Goal: Task Accomplishment & Management: Manage account settings

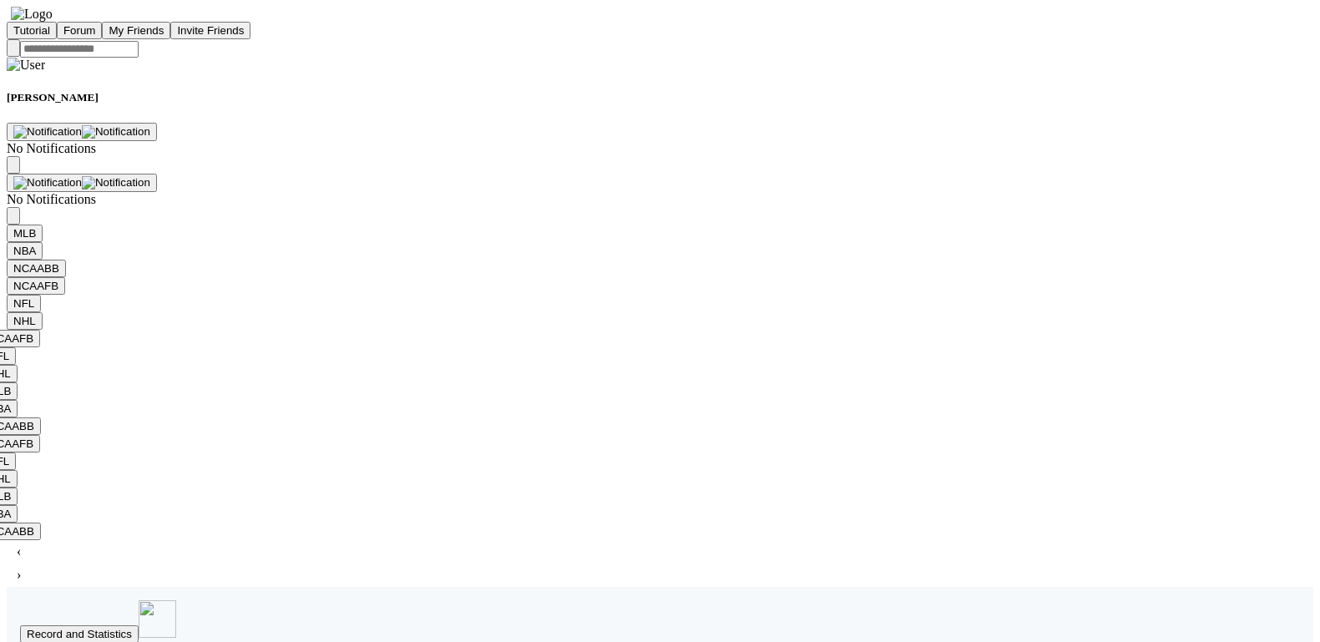
click at [150, 125] on img "button" at bounding box center [116, 131] width 68 height 13
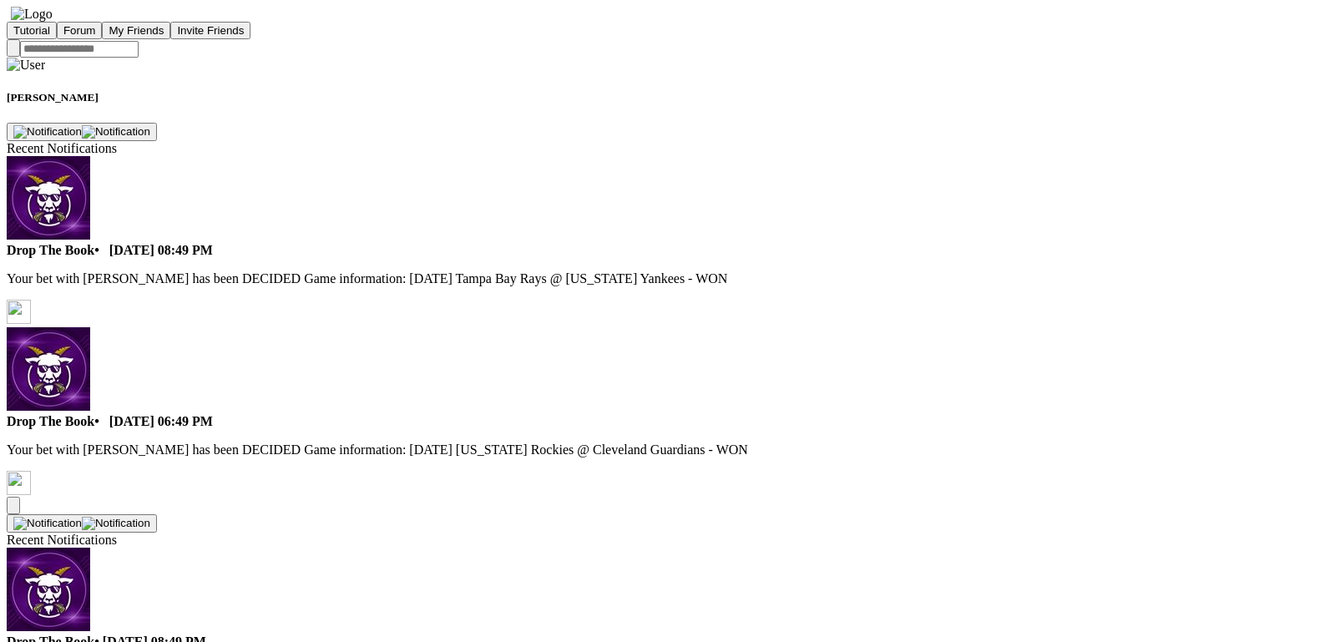
click at [150, 125] on img "button" at bounding box center [116, 131] width 68 height 13
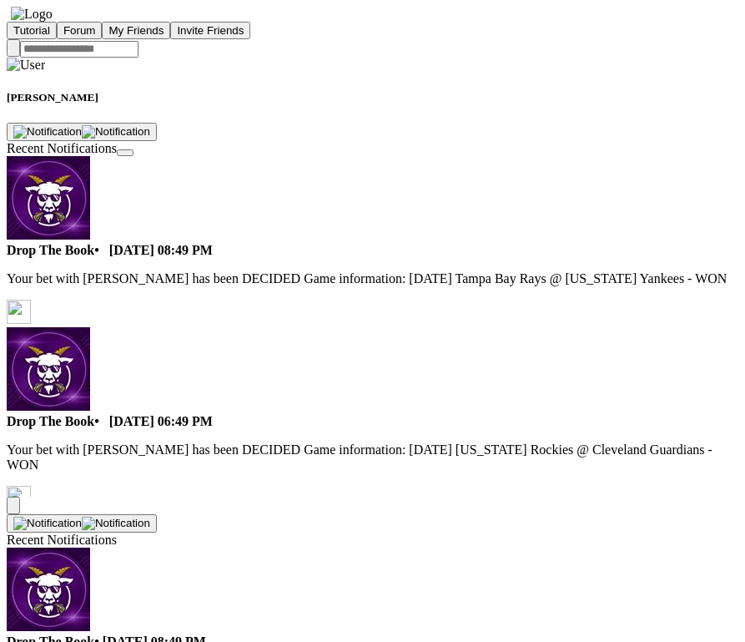
click at [150, 517] on img "button" at bounding box center [116, 523] width 68 height 13
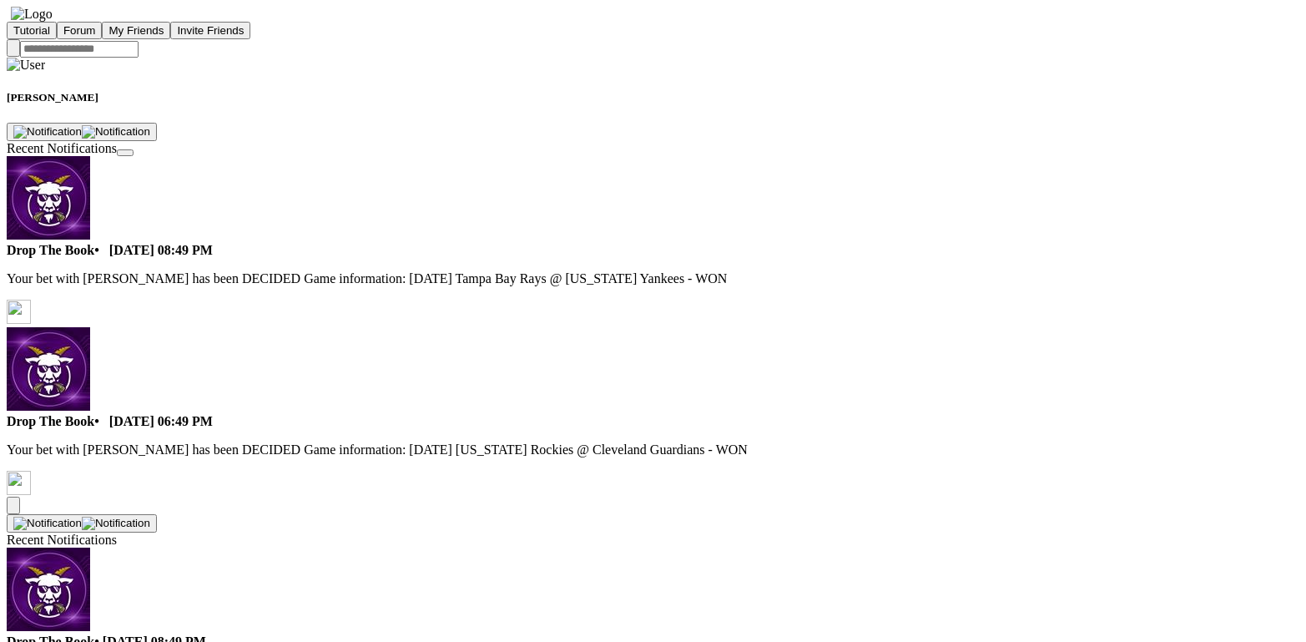
click at [150, 125] on img "button" at bounding box center [116, 131] width 68 height 13
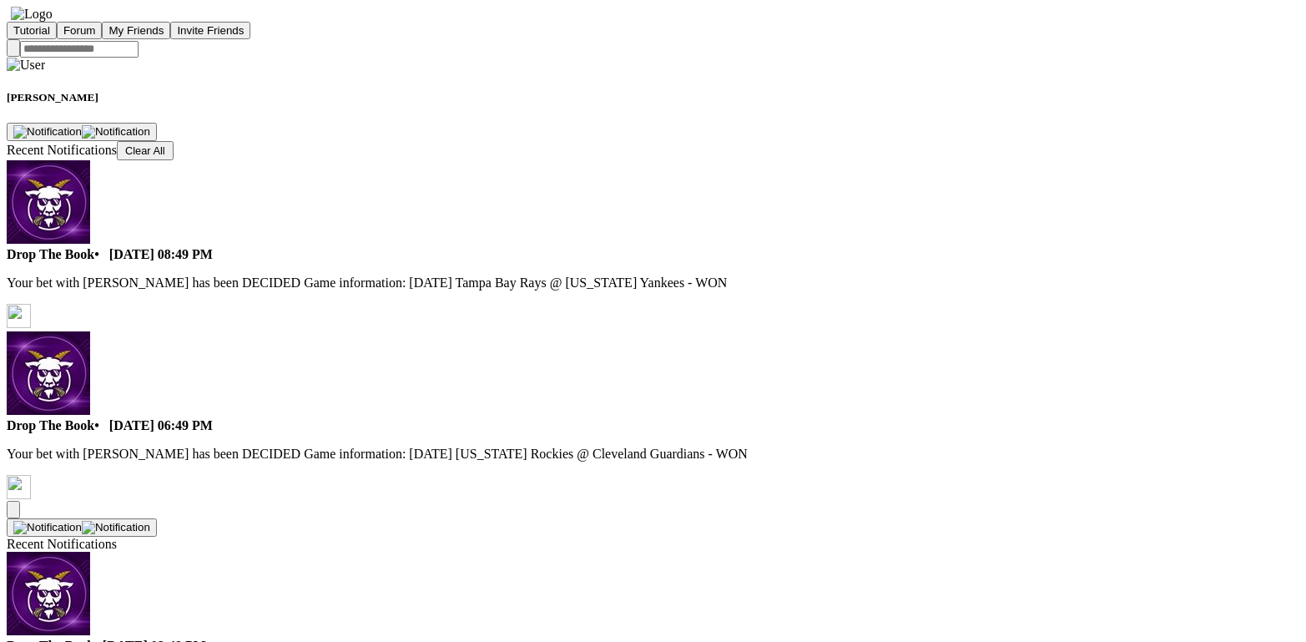
click at [150, 125] on img "button" at bounding box center [116, 131] width 68 height 13
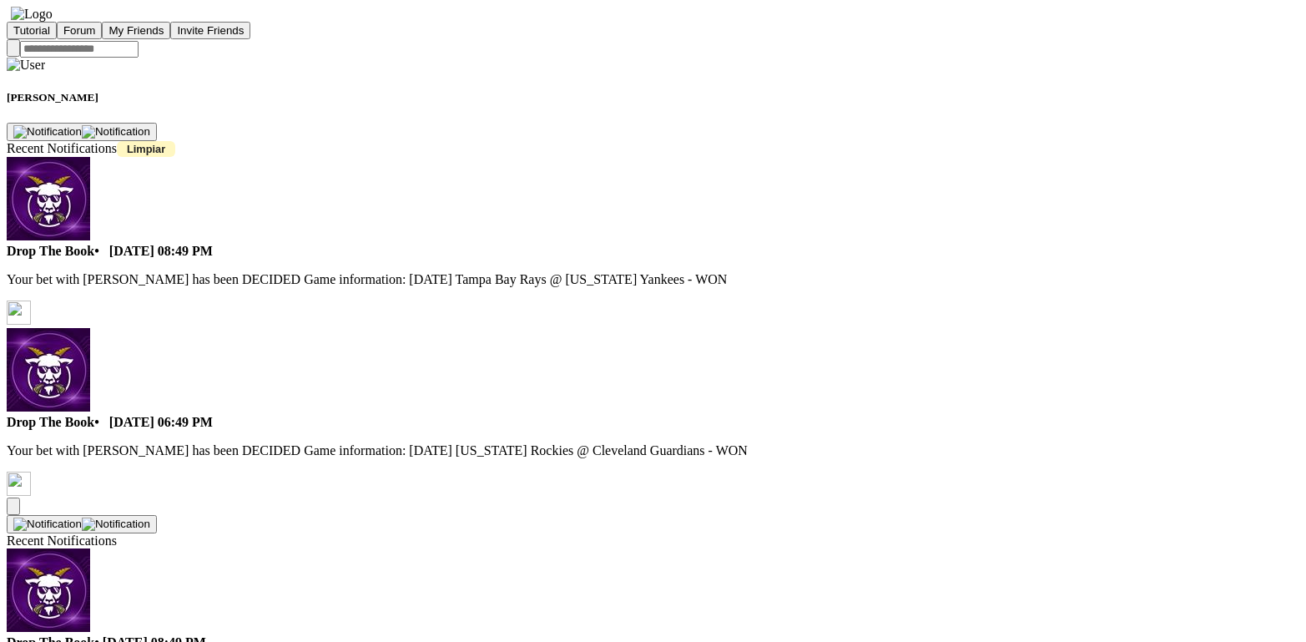
click at [150, 125] on img "button" at bounding box center [116, 131] width 68 height 13
click at [175, 141] on button "Limpiar" at bounding box center [146, 149] width 58 height 16
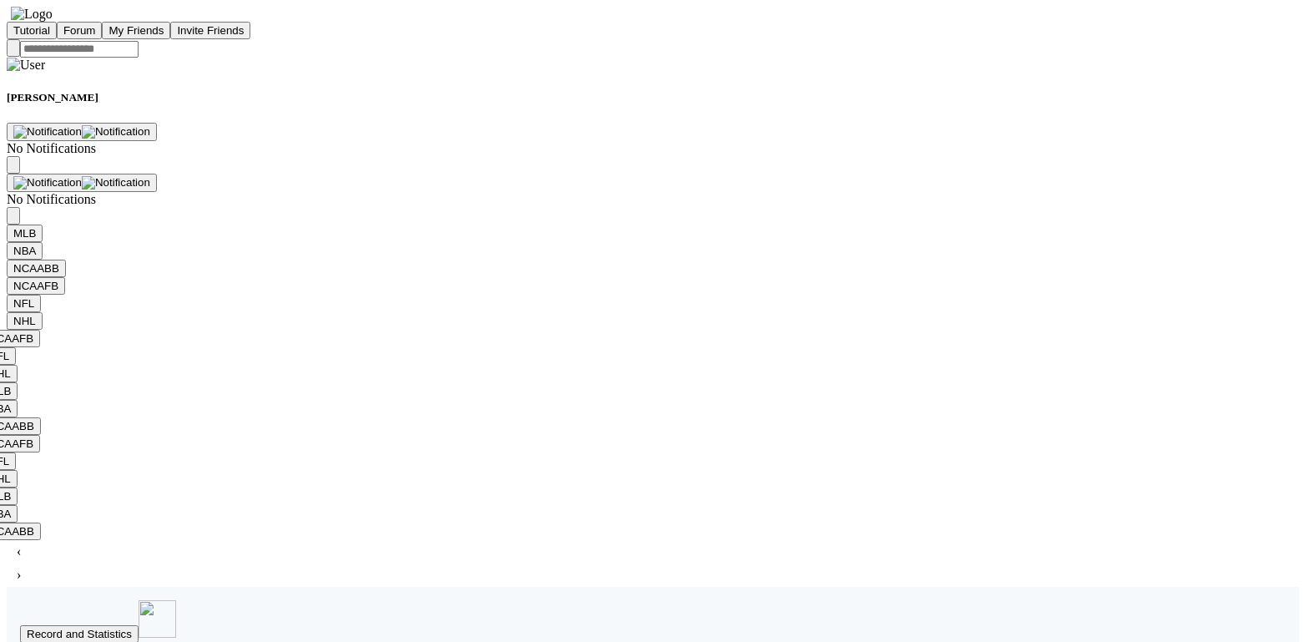
click at [150, 125] on img "button" at bounding box center [116, 131] width 68 height 13
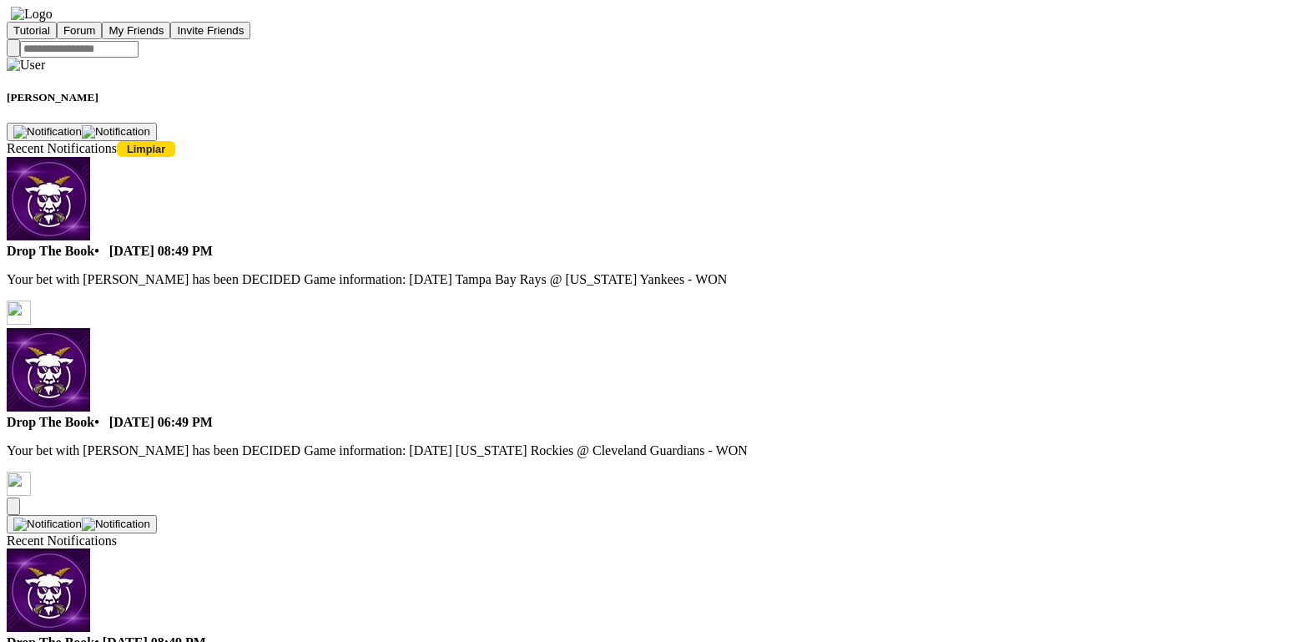
click at [150, 125] on img "button" at bounding box center [116, 131] width 68 height 13
click at [175, 141] on button "Limpiar" at bounding box center [146, 149] width 58 height 16
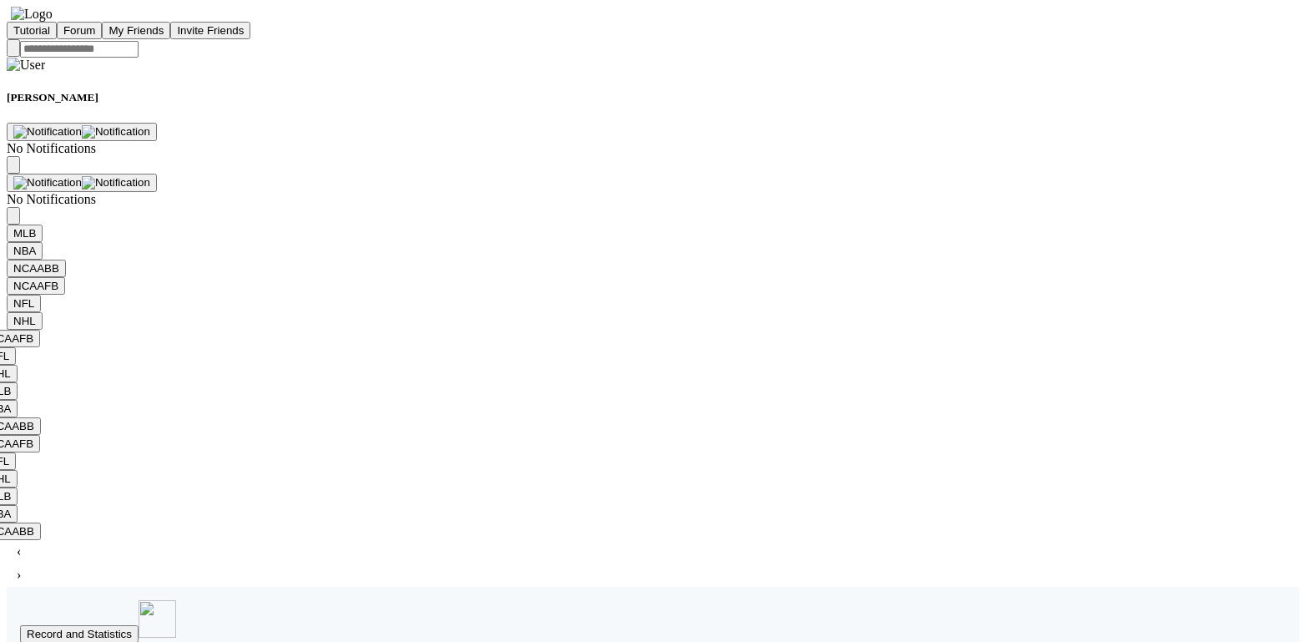
click at [150, 125] on img "button" at bounding box center [116, 131] width 68 height 13
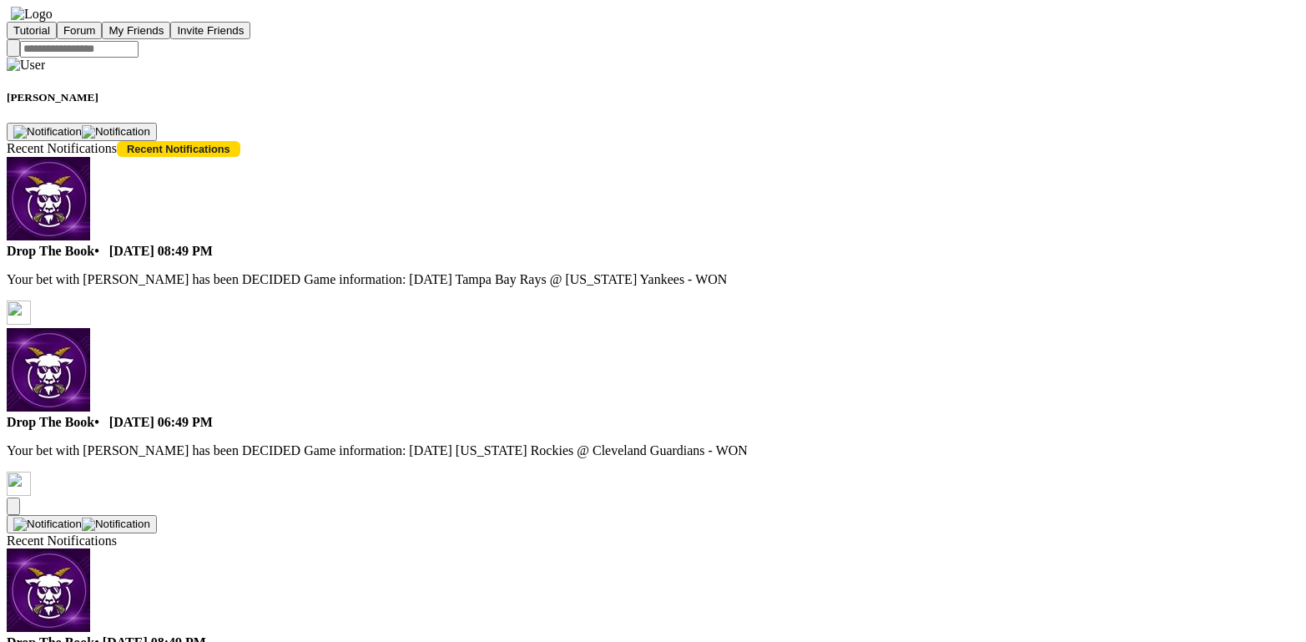
click at [150, 125] on img "button" at bounding box center [116, 131] width 68 height 13
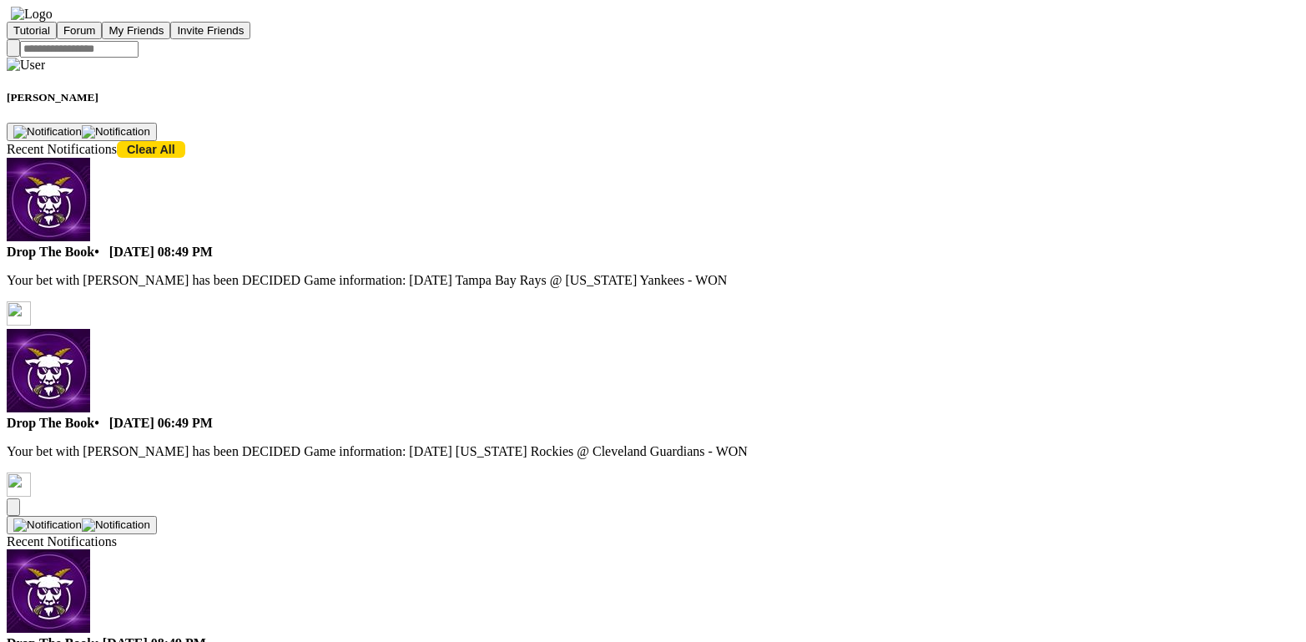
click at [150, 125] on img "button" at bounding box center [116, 131] width 68 height 13
click at [185, 141] on button "Clear All" at bounding box center [151, 149] width 68 height 17
drag, startPoint x: 1215, startPoint y: 33, endPoint x: 1214, endPoint y: 59, distance: 26.8
click at [150, 125] on img "button" at bounding box center [116, 131] width 68 height 13
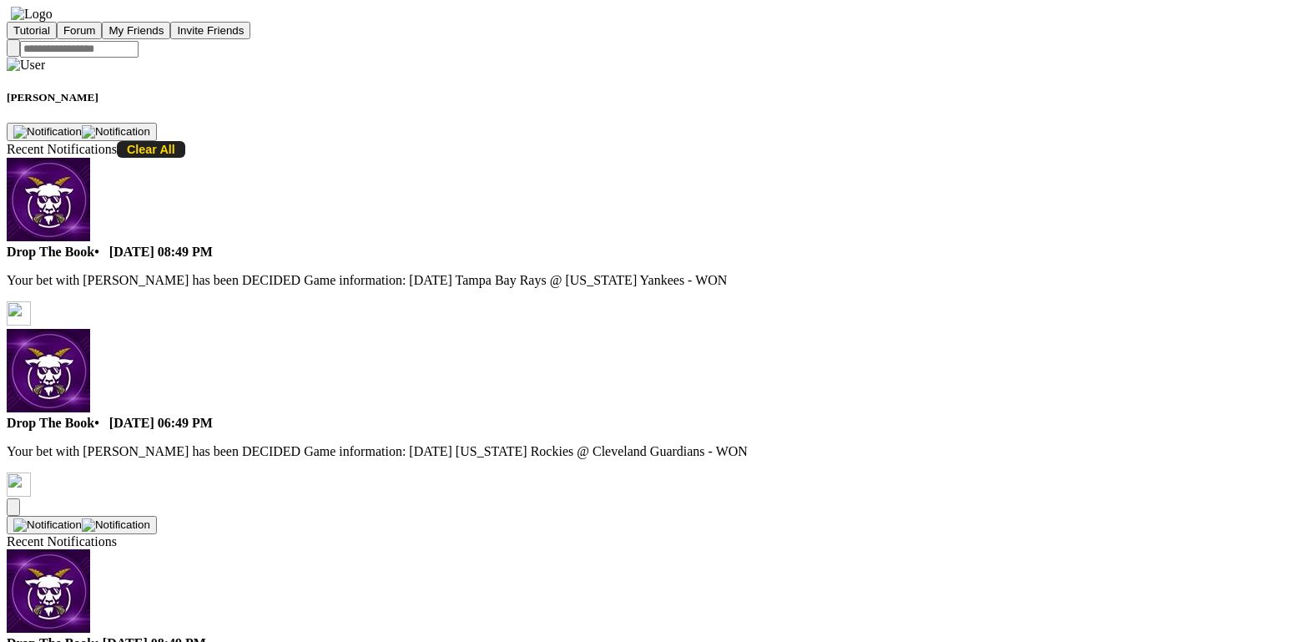
click at [185, 141] on button "Clear All" at bounding box center [151, 149] width 68 height 17
click at [150, 125] on img "button" at bounding box center [116, 131] width 68 height 13
click at [185, 141] on button "Clear All" at bounding box center [151, 149] width 68 height 17
click at [150, 125] on img "button" at bounding box center [116, 131] width 68 height 13
click at [185, 141] on button "Clear All" at bounding box center [151, 149] width 68 height 17
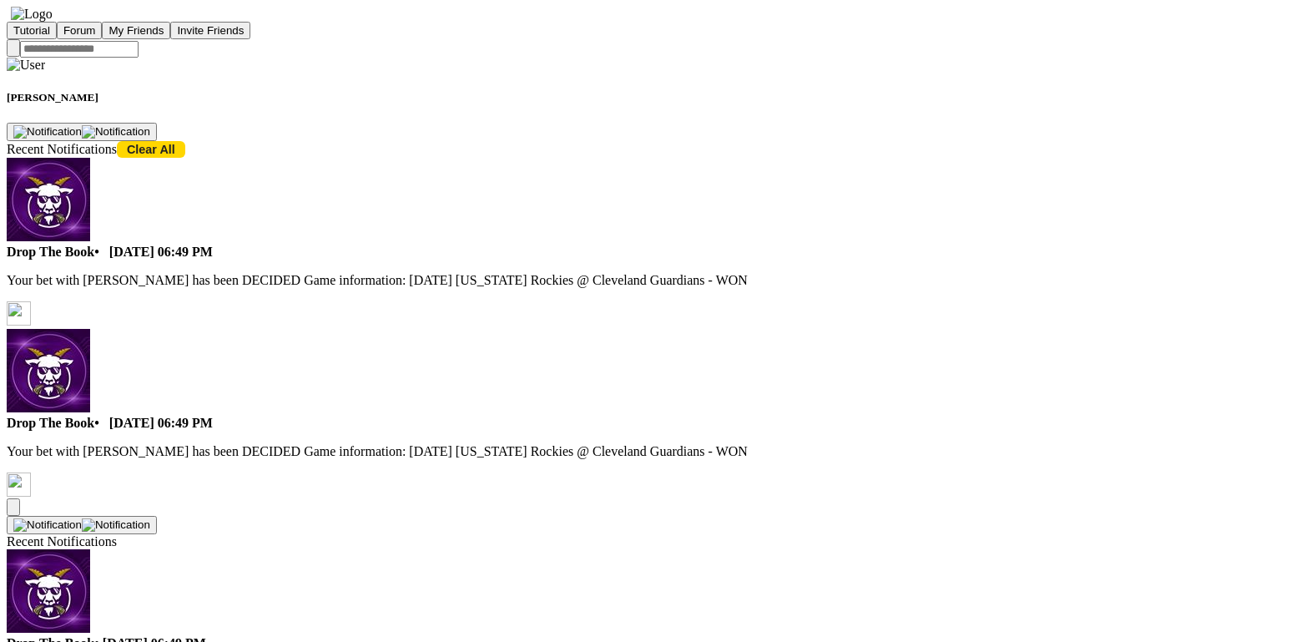
click at [150, 125] on img "button" at bounding box center [116, 131] width 68 height 13
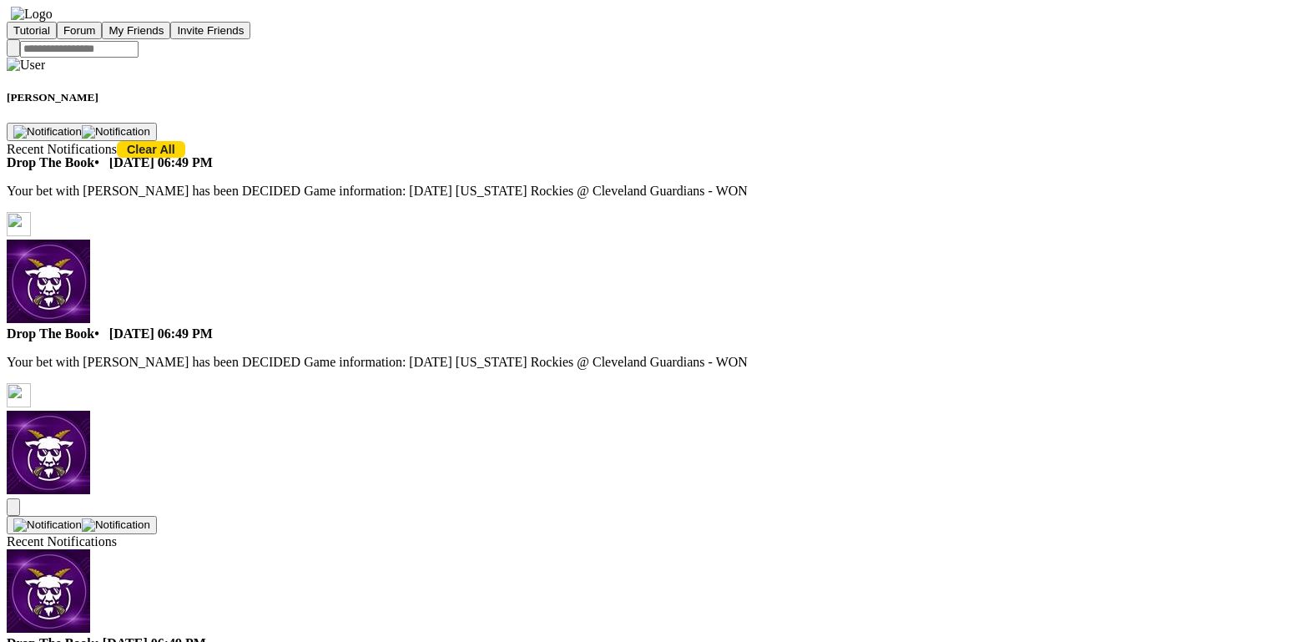
scroll to position [91, 0]
drag, startPoint x: 728, startPoint y: 239, endPoint x: 783, endPoint y: 224, distance: 57.1
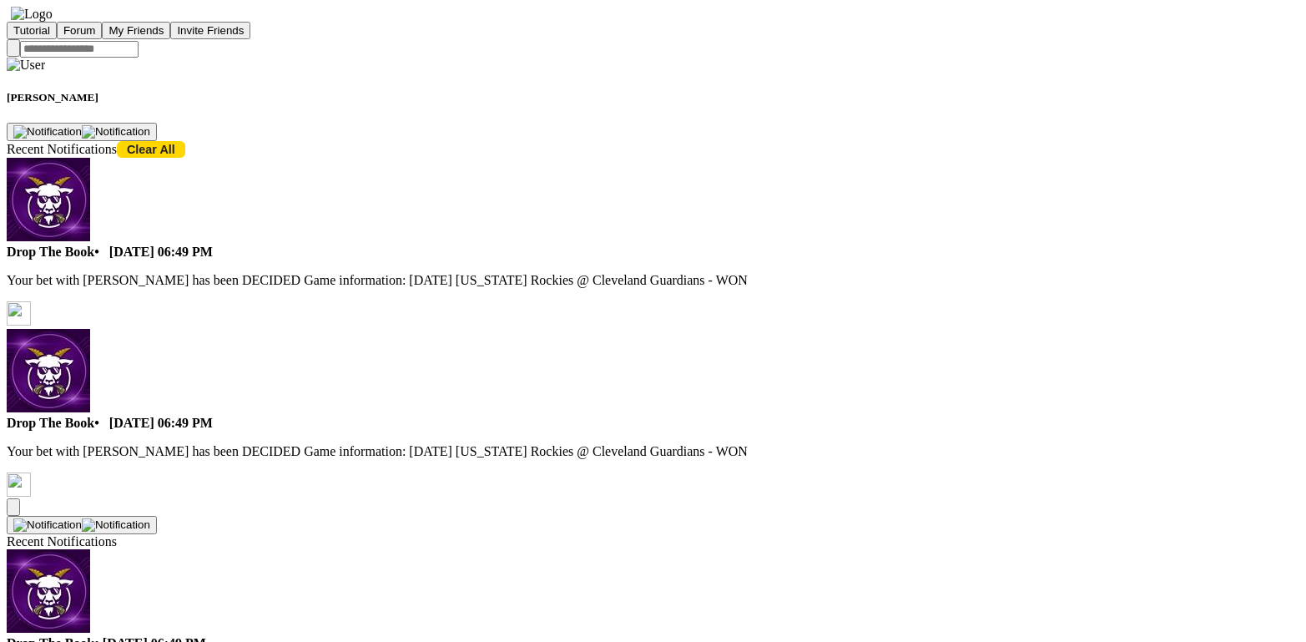
drag, startPoint x: 0, startPoint y: 0, endPoint x: 1215, endPoint y: 40, distance: 1215.3
click at [150, 125] on img "button" at bounding box center [116, 131] width 68 height 13
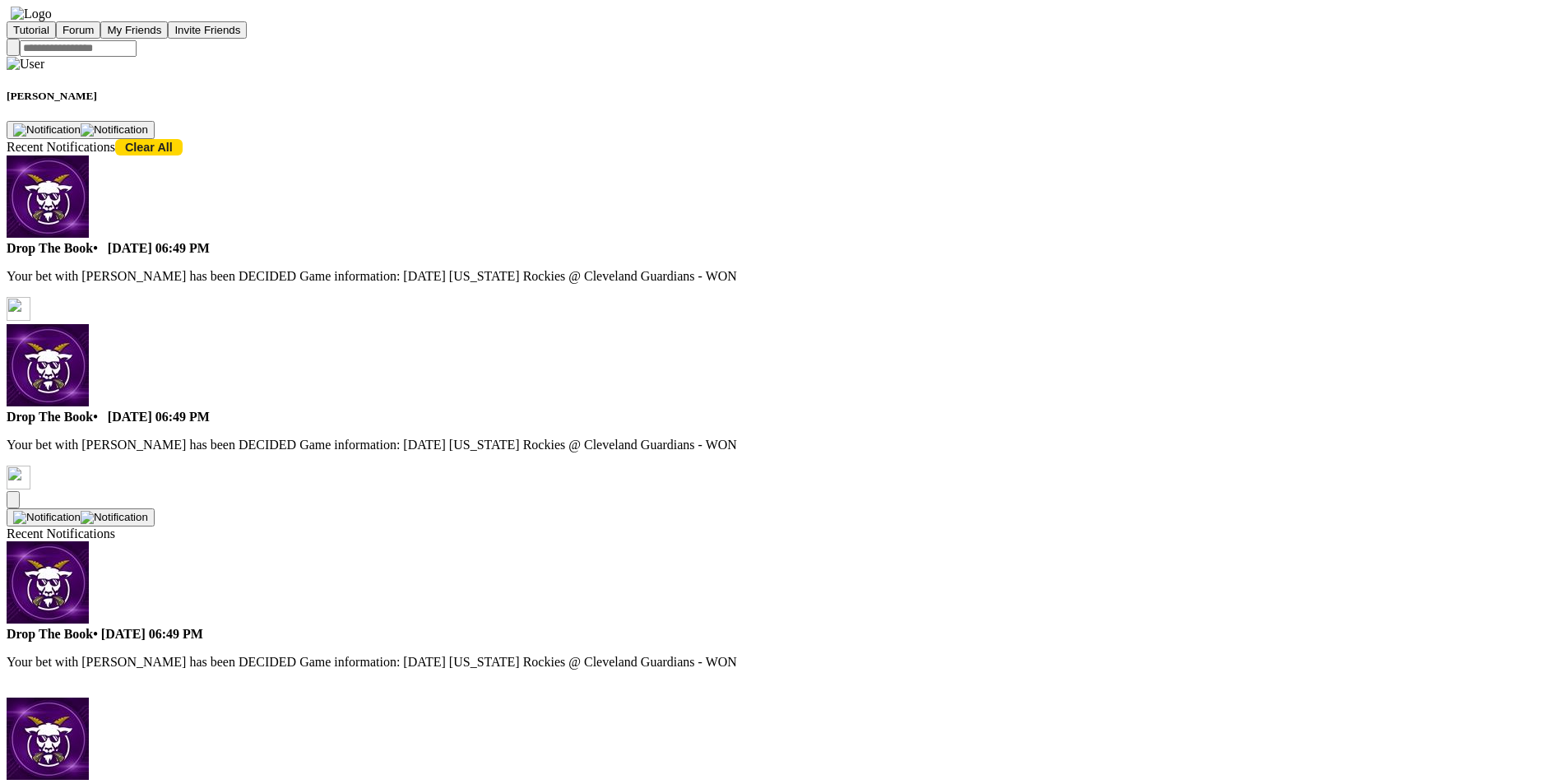
click at [148, 123] on img "button" at bounding box center [114, 129] width 67 height 13
click at [182, 139] on button "Clear All" at bounding box center [149, 147] width 67 height 17
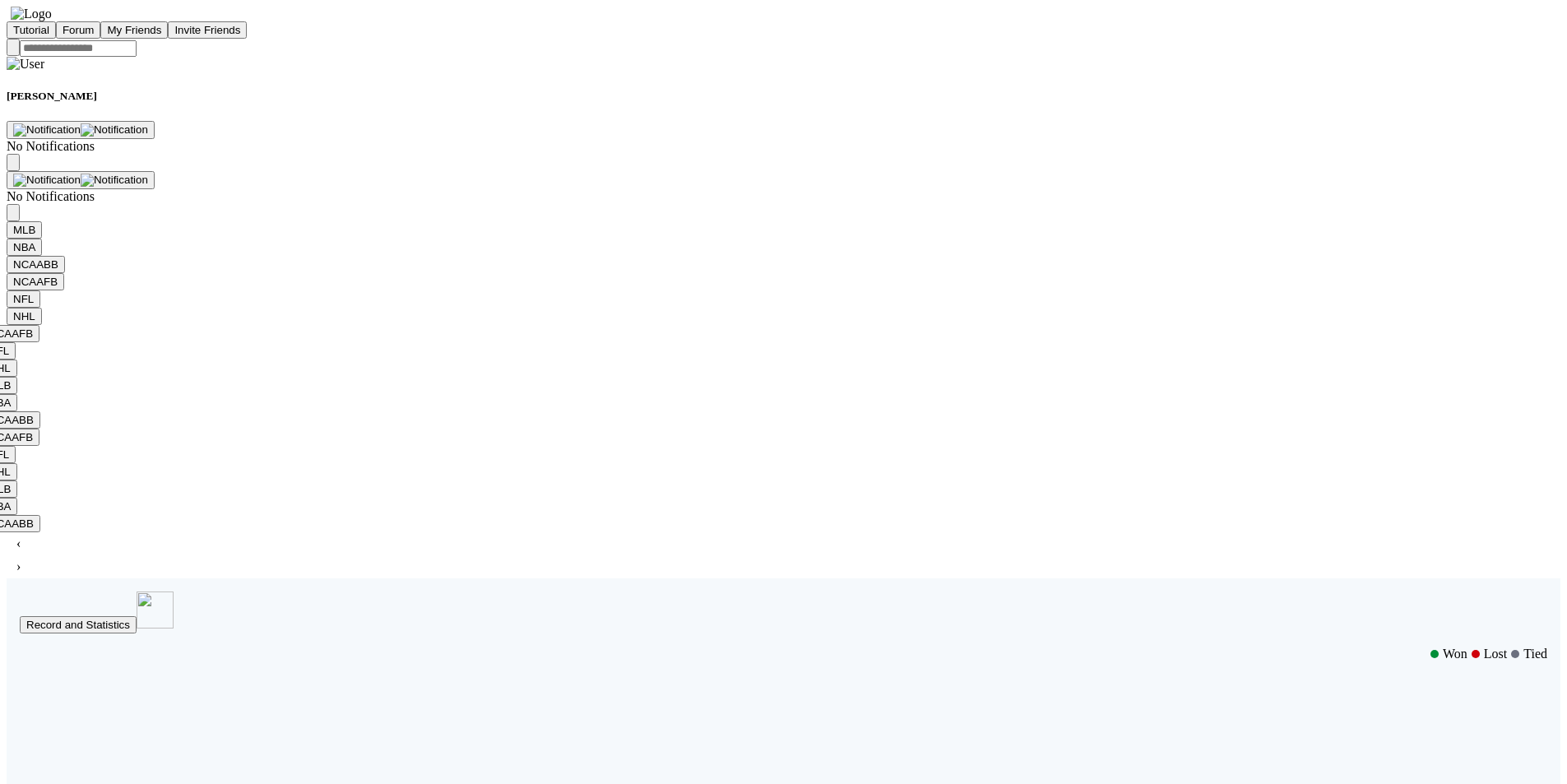
click at [148, 123] on img "button" at bounding box center [114, 129] width 67 height 13
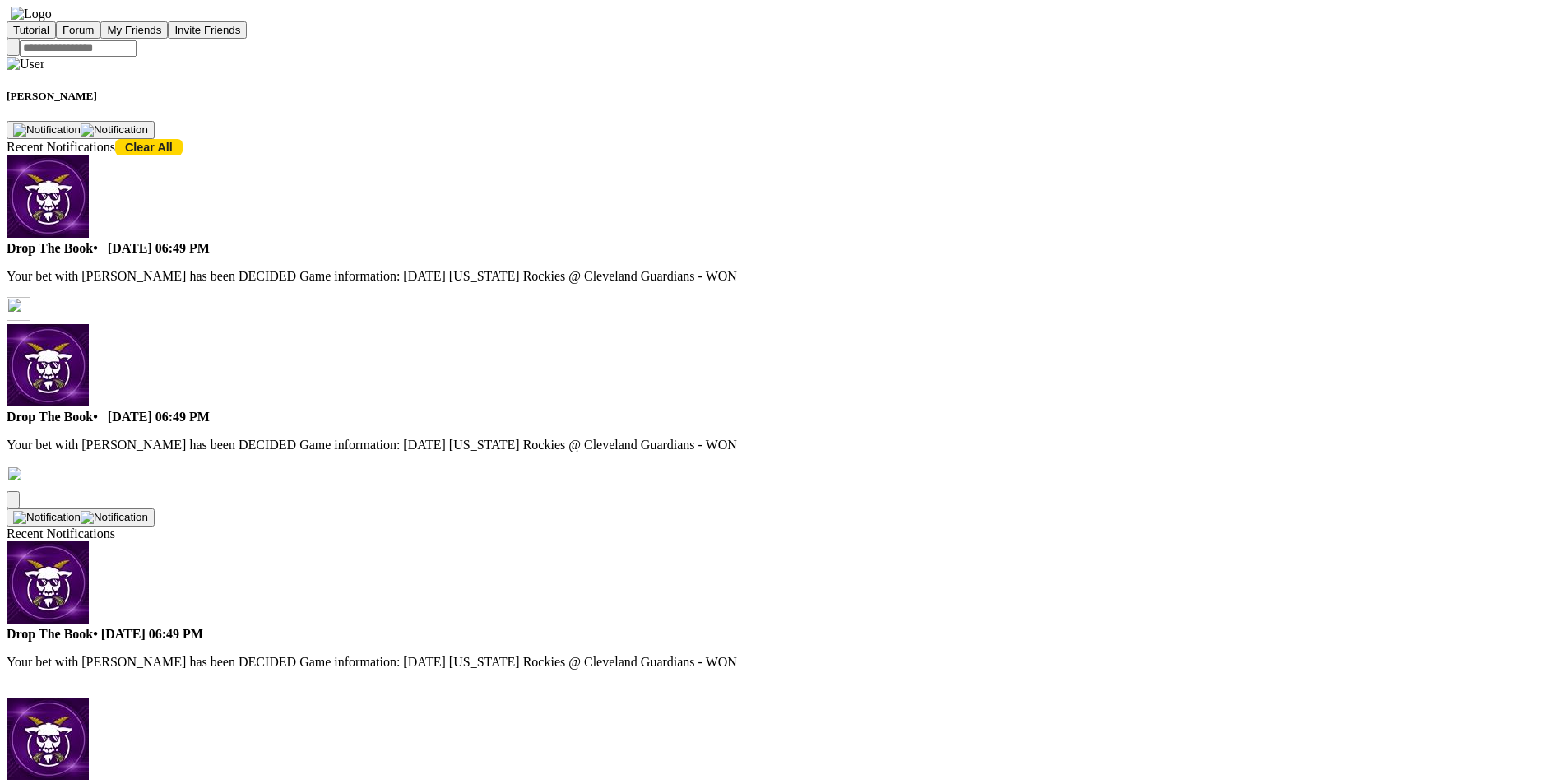
click at [148, 123] on img "button" at bounding box center [114, 129] width 67 height 13
click at [182, 139] on button "Clear All" at bounding box center [149, 147] width 67 height 17
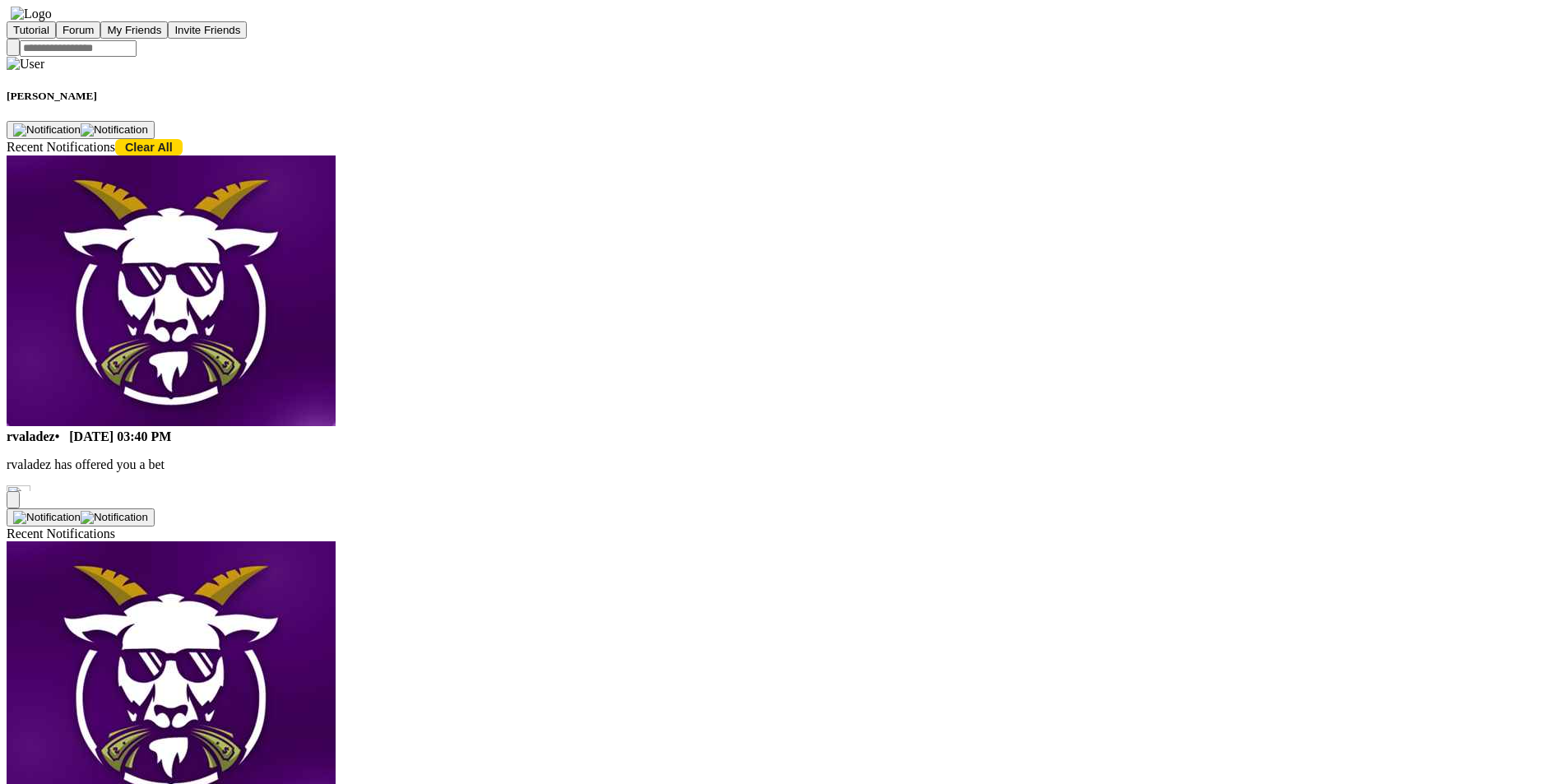
click at [148, 123] on img "button" at bounding box center [114, 129] width 67 height 13
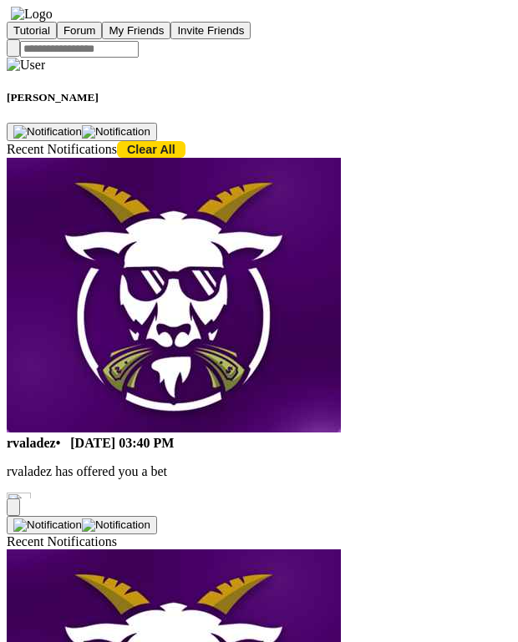
click at [150, 518] on img "button" at bounding box center [116, 524] width 68 height 13
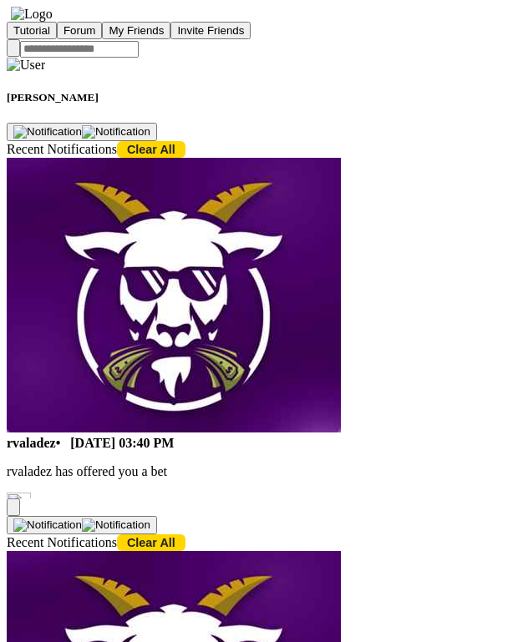
click at [150, 518] on img "button" at bounding box center [116, 524] width 68 height 13
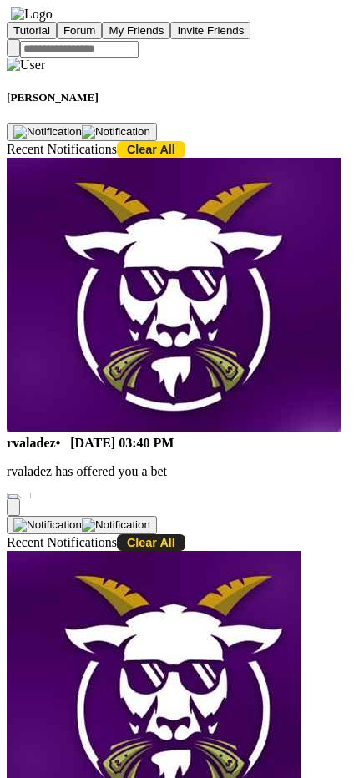
click at [185, 534] on button "Clear All" at bounding box center [151, 542] width 68 height 17
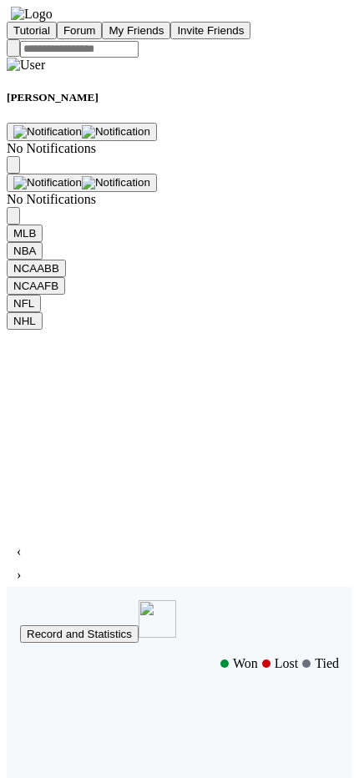
click at [150, 176] on img "button" at bounding box center [116, 182] width 68 height 13
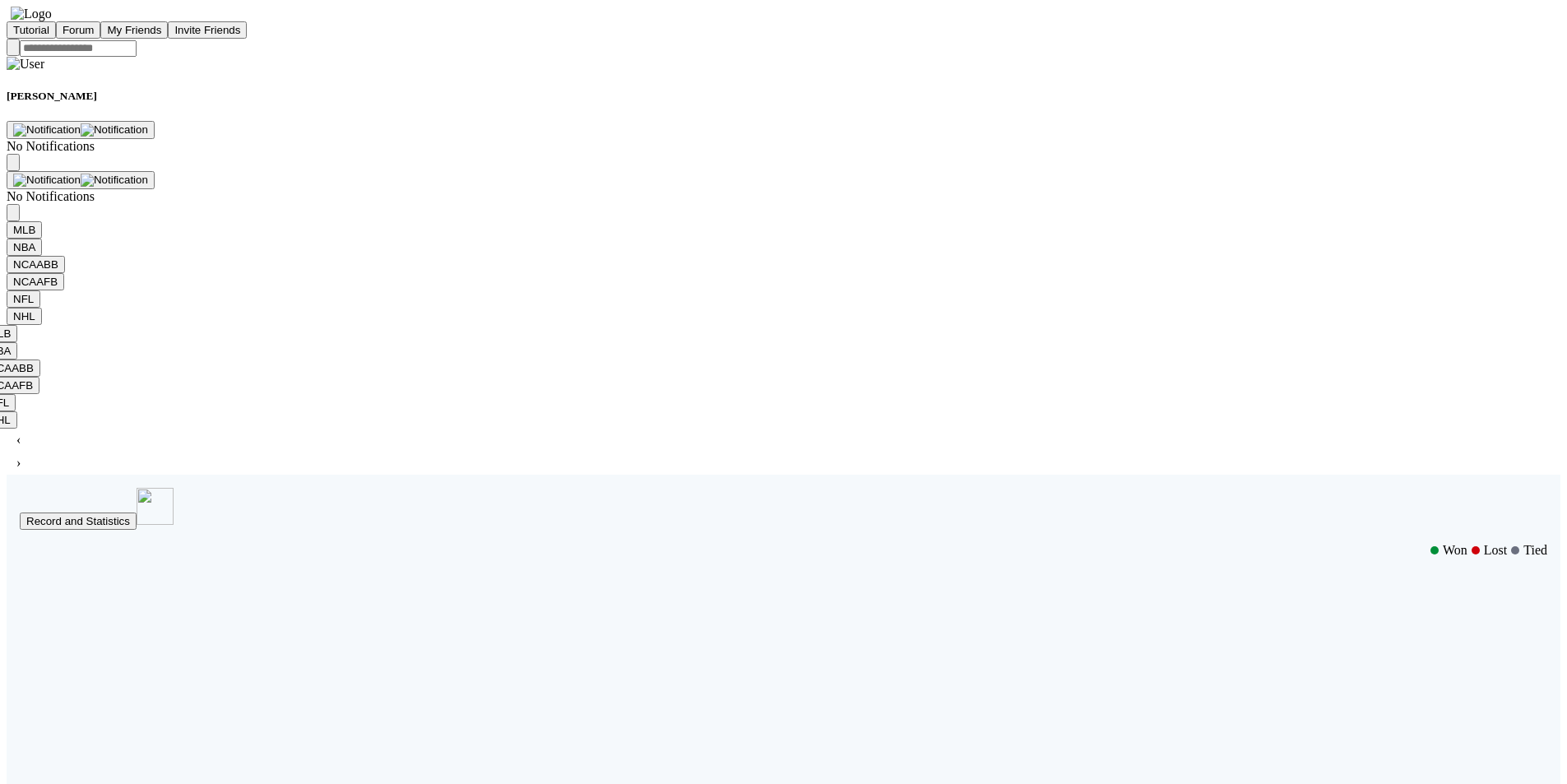
click at [148, 123] on img "button" at bounding box center [114, 129] width 67 height 13
